Goal: Task Accomplishment & Management: Manage account settings

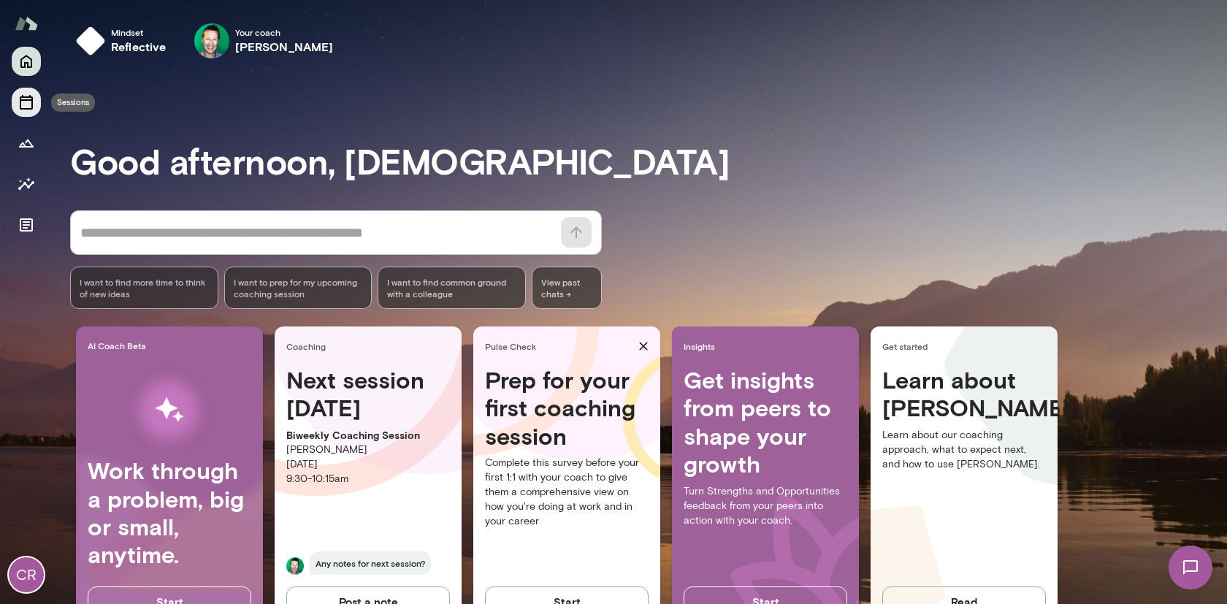
click at [24, 107] on icon "Sessions" at bounding box center [27, 102] width 18 height 18
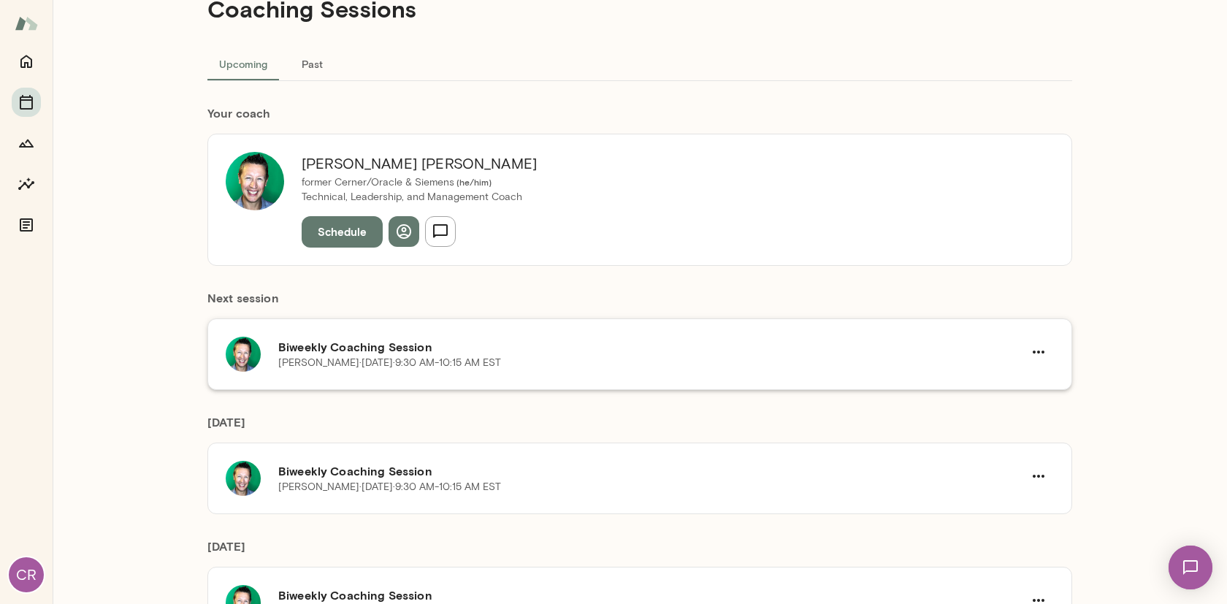
scroll to position [63, 0]
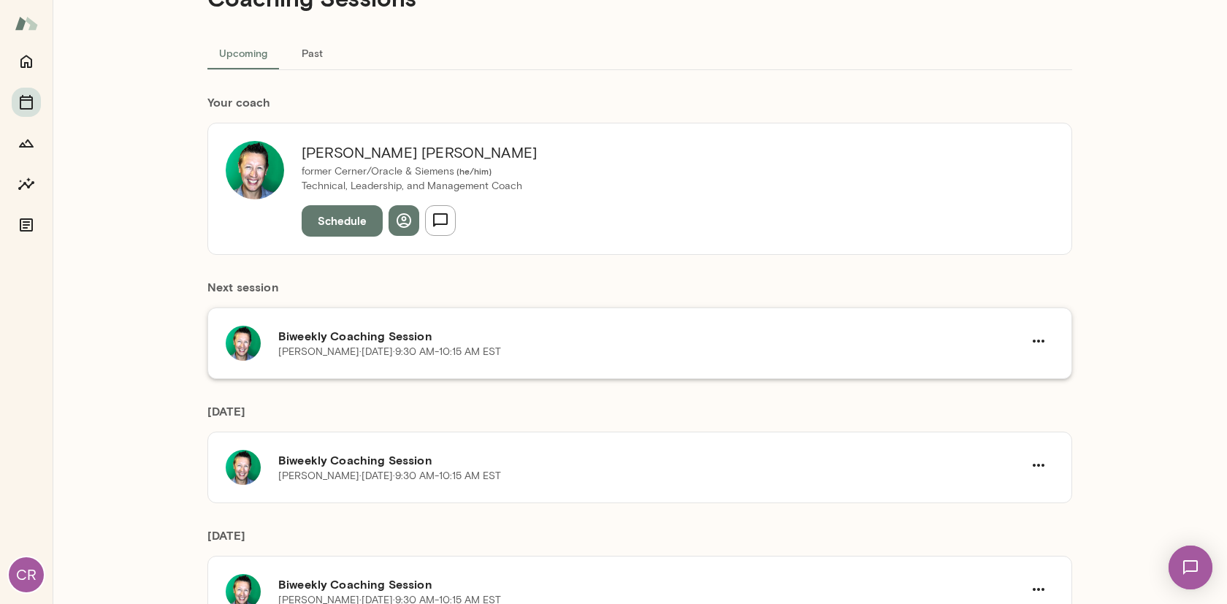
click at [530, 340] on h6 "Biweekly Coaching Session" at bounding box center [650, 336] width 745 height 18
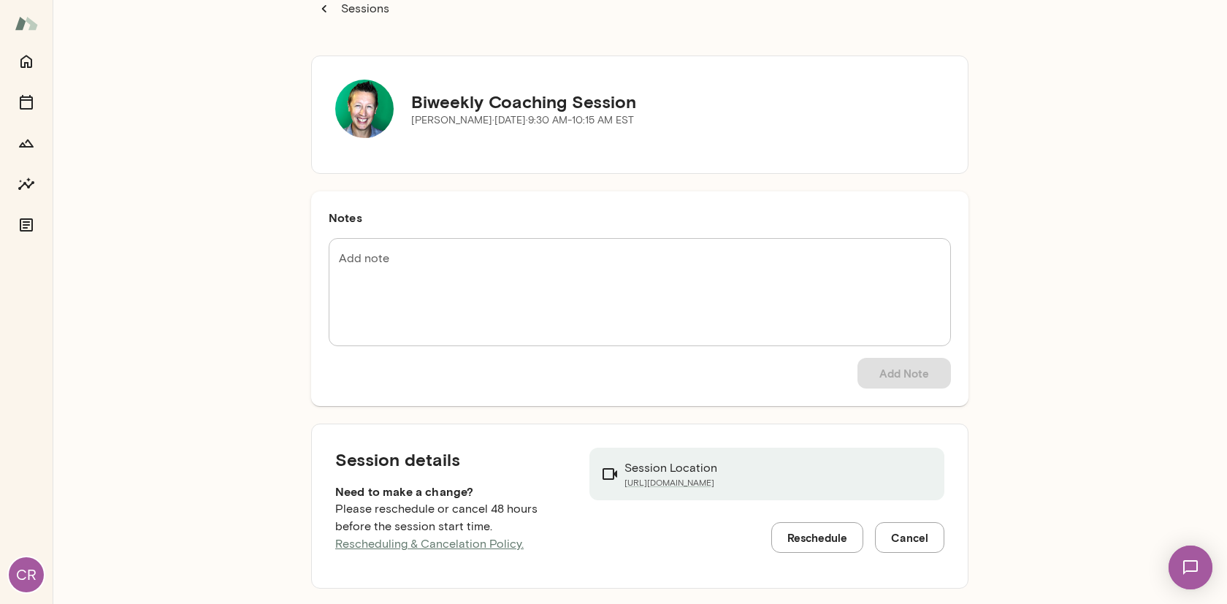
scroll to position [40, 0]
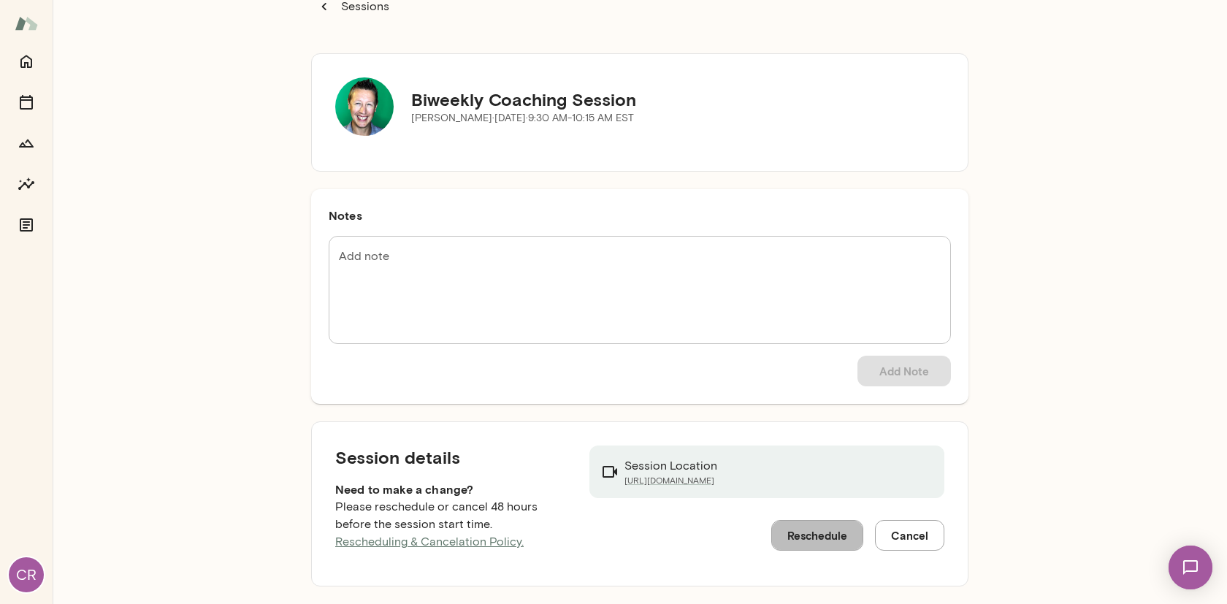
click at [822, 540] on button "Reschedule" at bounding box center [817, 535] width 92 height 31
